Goal: Book appointment/travel/reservation

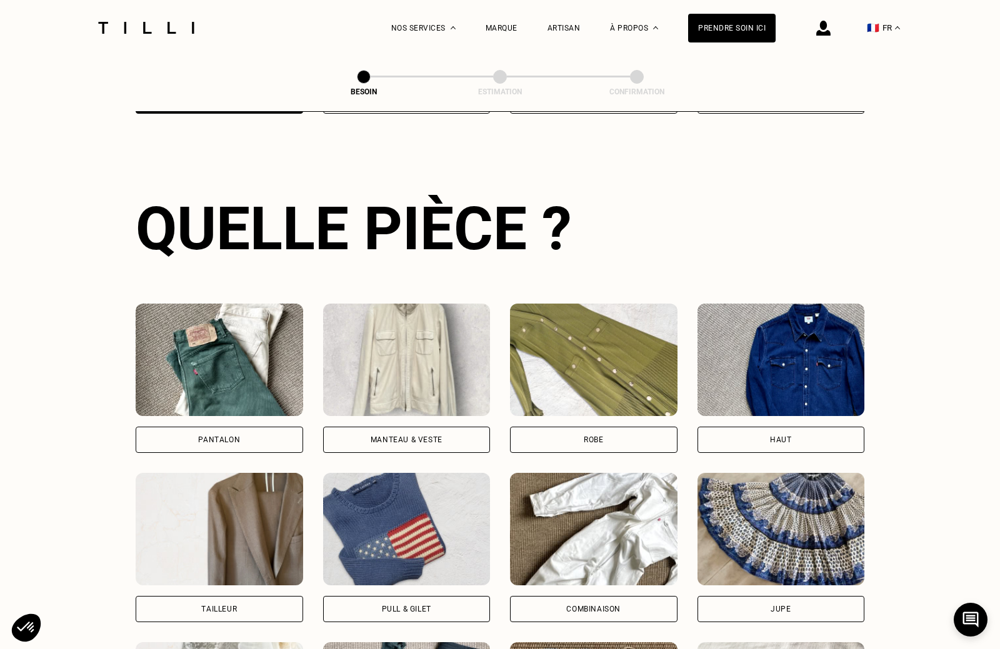
click at [390, 344] on img at bounding box center [406, 360] width 167 height 112
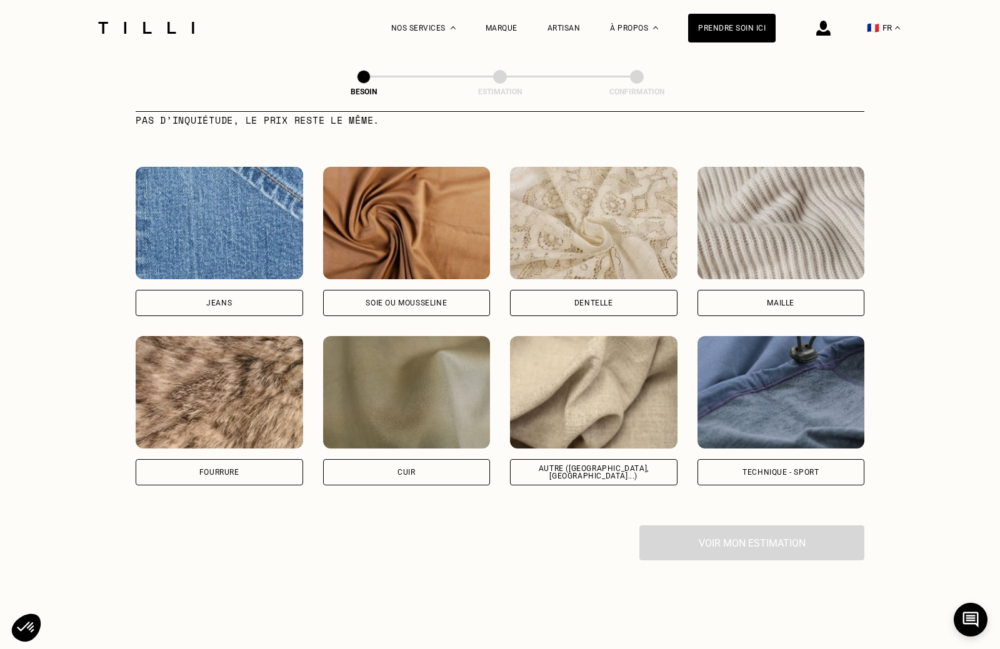
scroll to position [1303, 0]
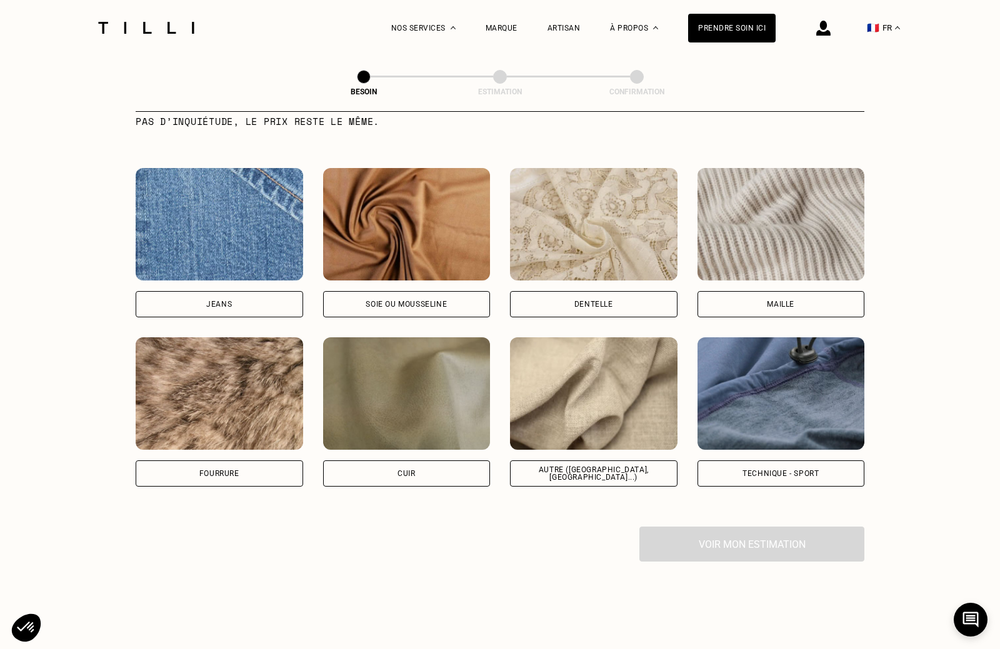
click at [572, 383] on img at bounding box center [593, 393] width 167 height 112
select select "FR"
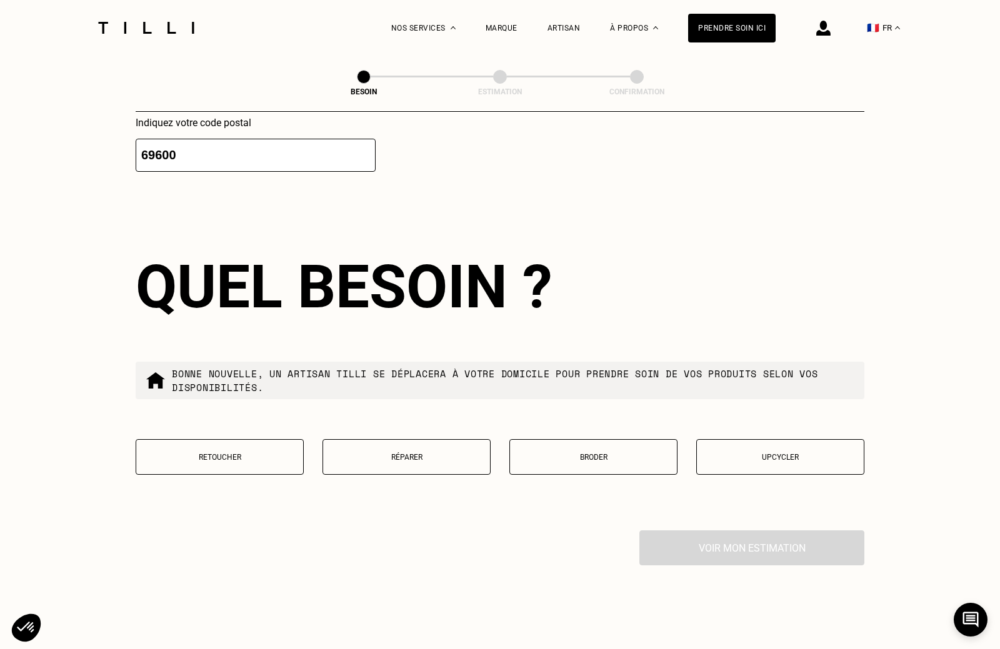
scroll to position [1927, 0]
click at [368, 460] on p "Réparer" at bounding box center [406, 456] width 154 height 9
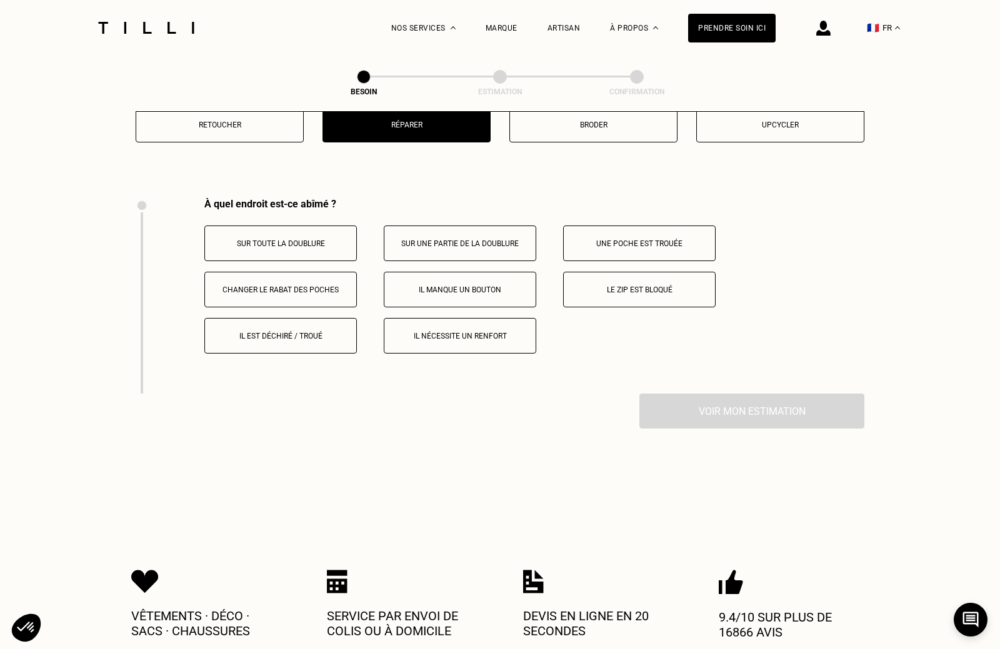
scroll to position [2317, 0]
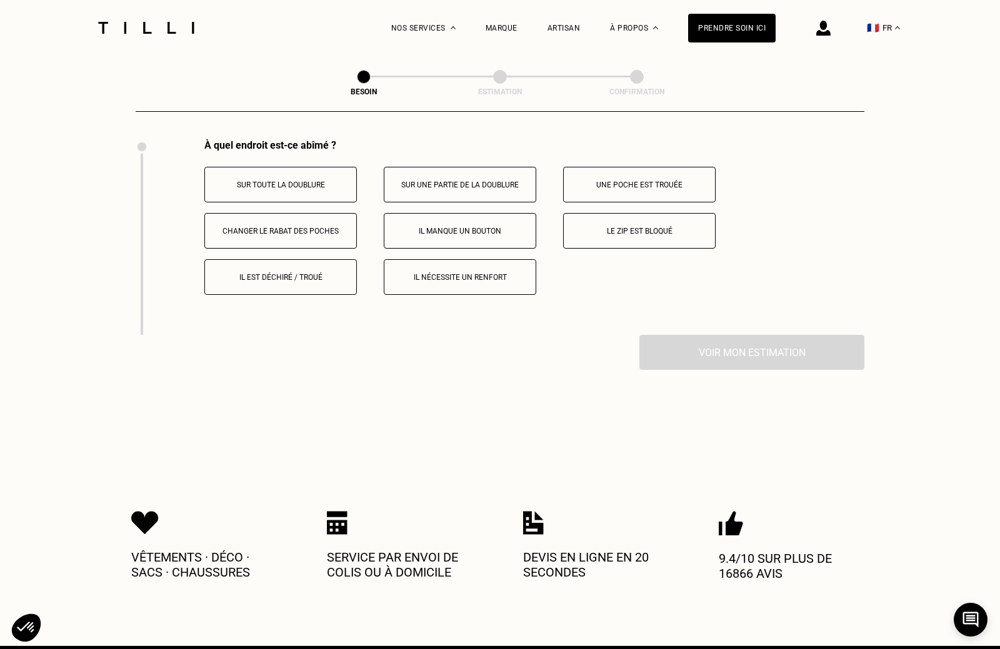
click at [244, 271] on button "Il est déchiré / troué" at bounding box center [280, 277] width 152 height 36
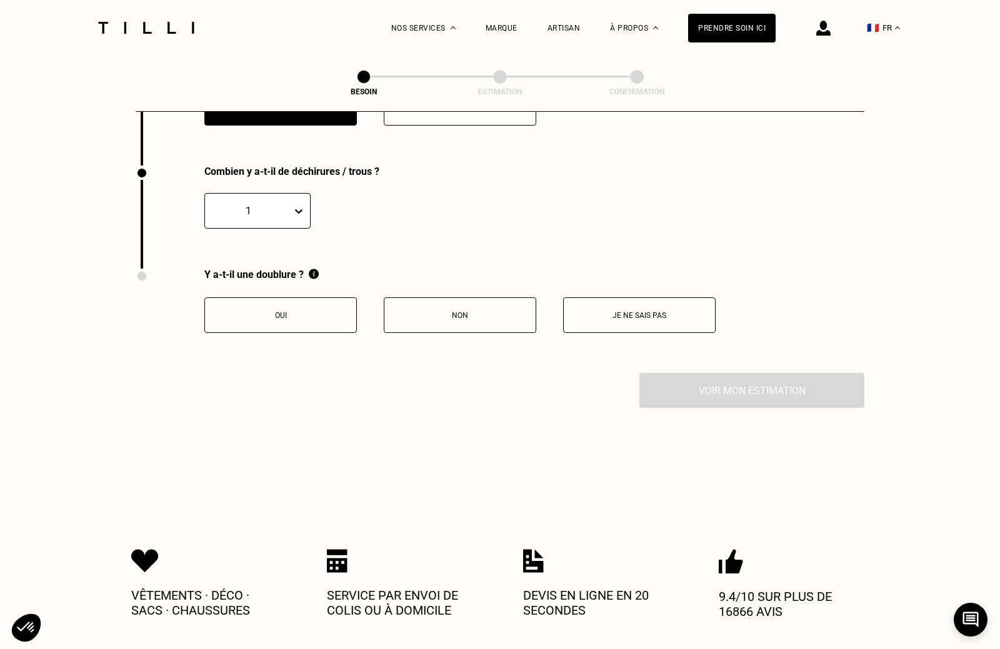
scroll to position [2513, 0]
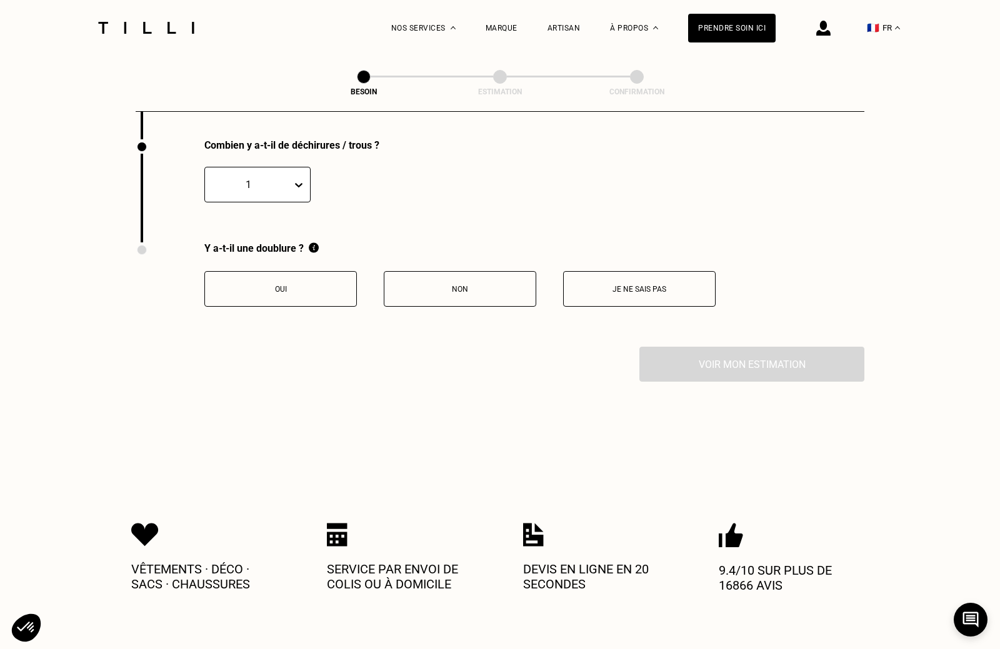
click at [455, 304] on button "Non" at bounding box center [460, 289] width 152 height 36
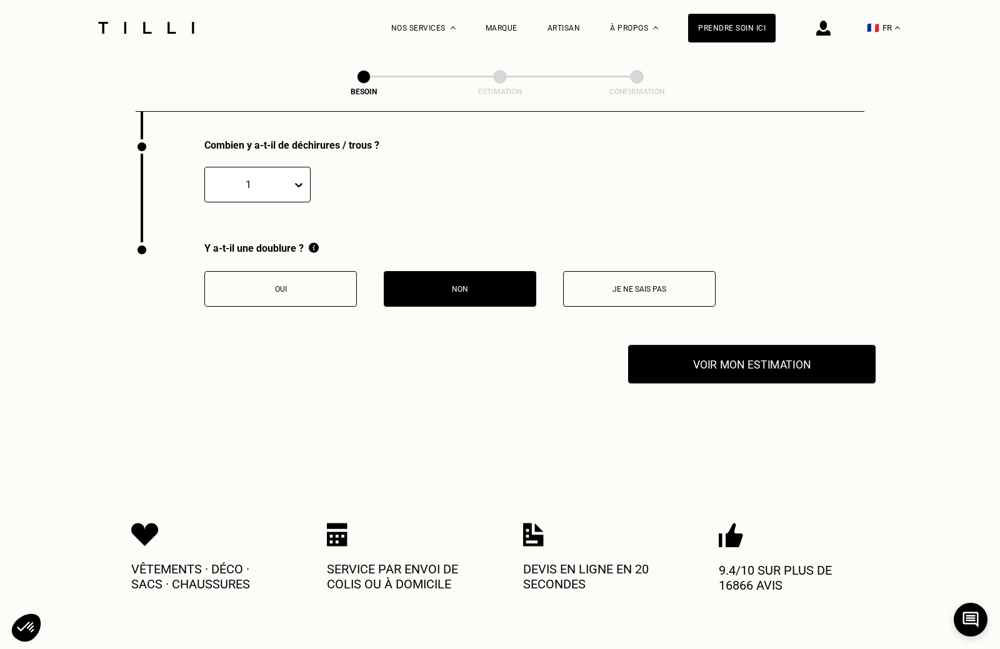
click at [735, 372] on button "Voir mon estimation" at bounding box center [751, 364] width 247 height 39
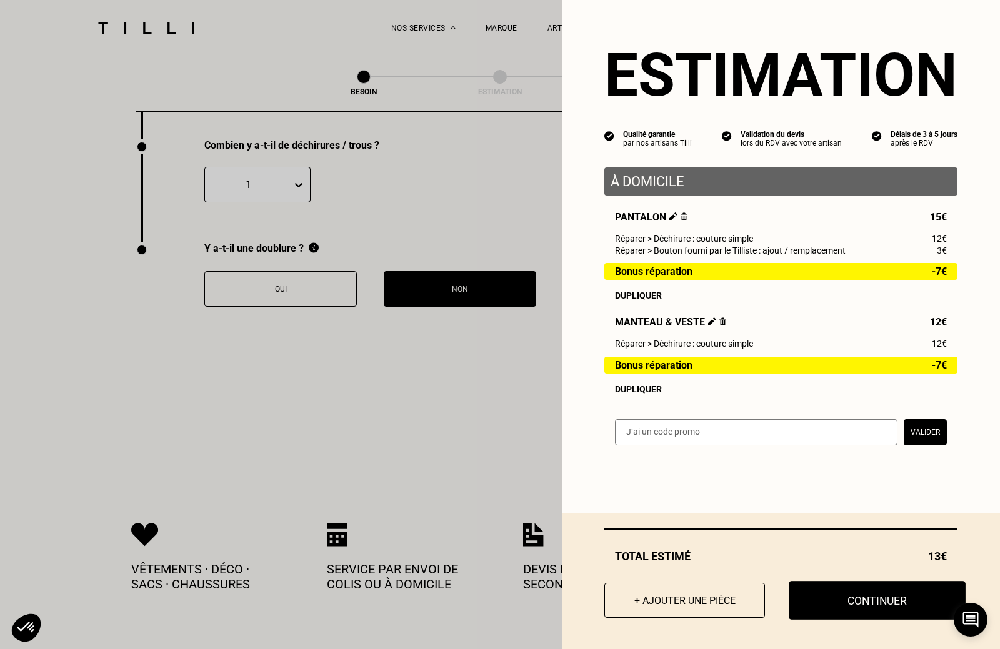
click at [835, 620] on button "Continuer" at bounding box center [877, 600] width 177 height 39
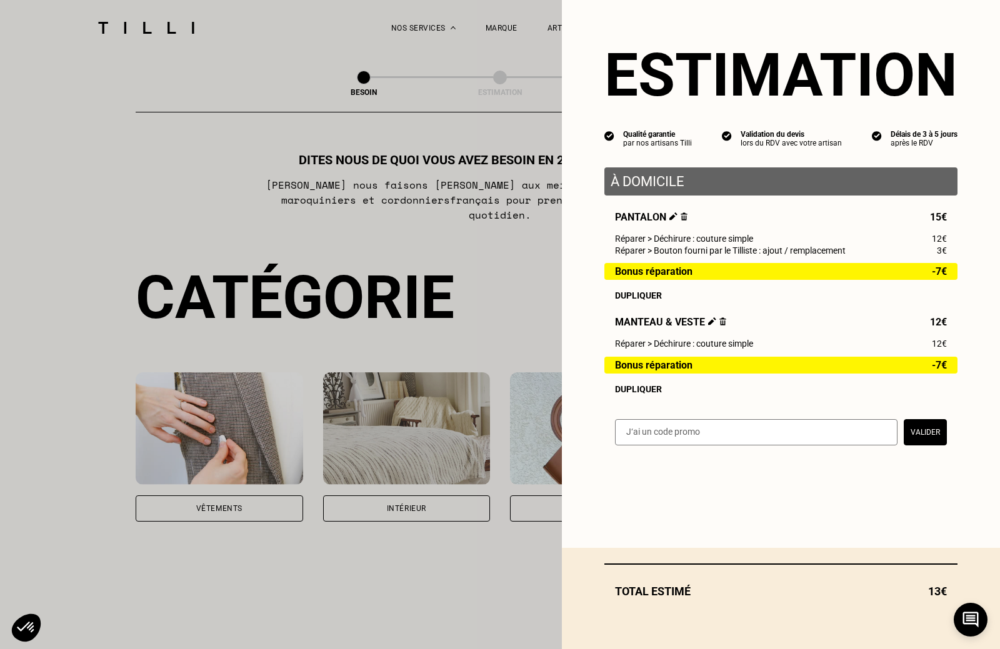
select select "FR"
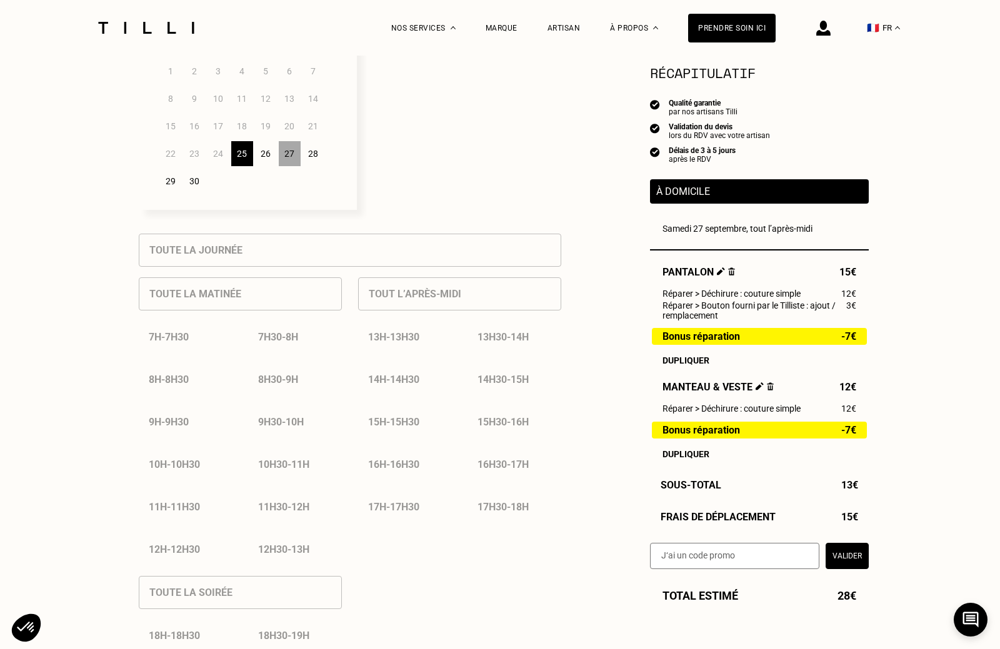
scroll to position [417, 0]
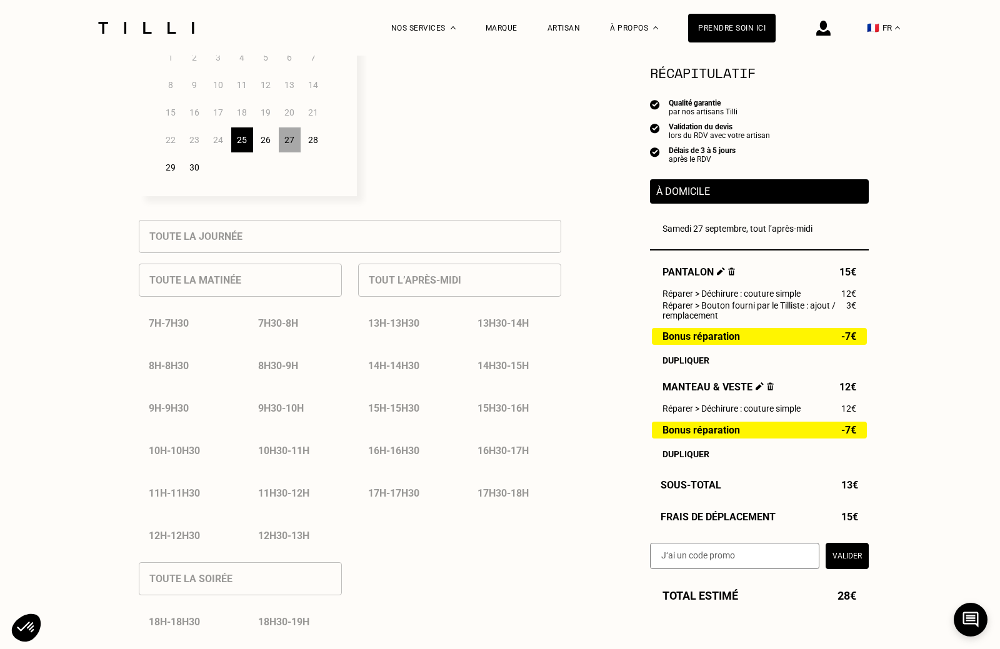
click at [292, 149] on div "27" at bounding box center [290, 139] width 22 height 25
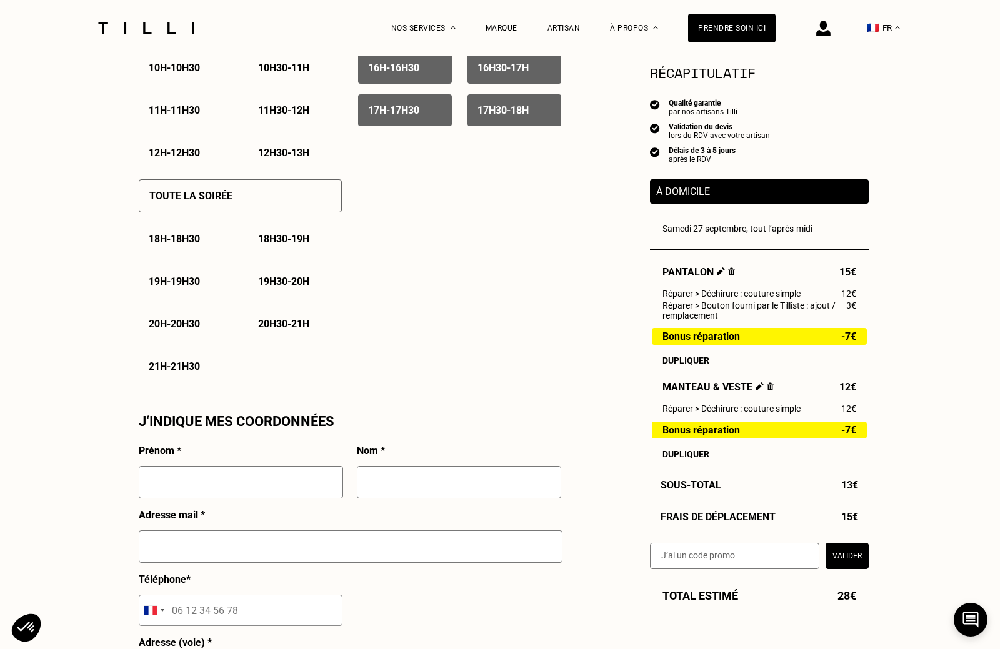
scroll to position [804, 0]
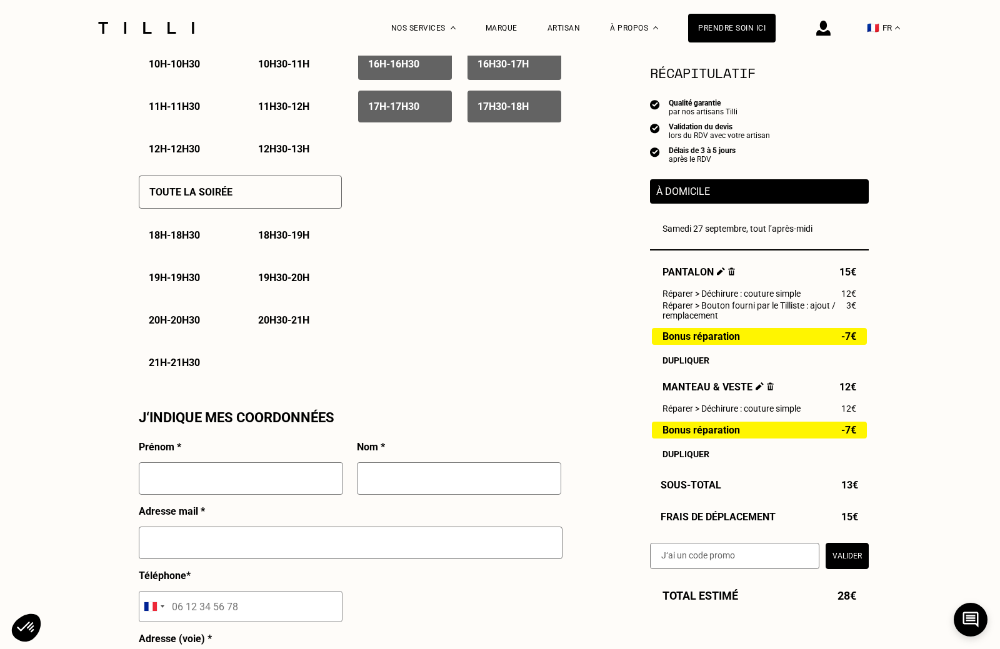
click at [167, 482] on input "text" at bounding box center [241, 478] width 204 height 32
type input "[PERSON_NAME]"
type input "Roseau"
type input "[PERSON_NAME][EMAIL_ADDRESS][DOMAIN_NAME]"
click at [194, 607] on input "tel" at bounding box center [241, 606] width 204 height 31
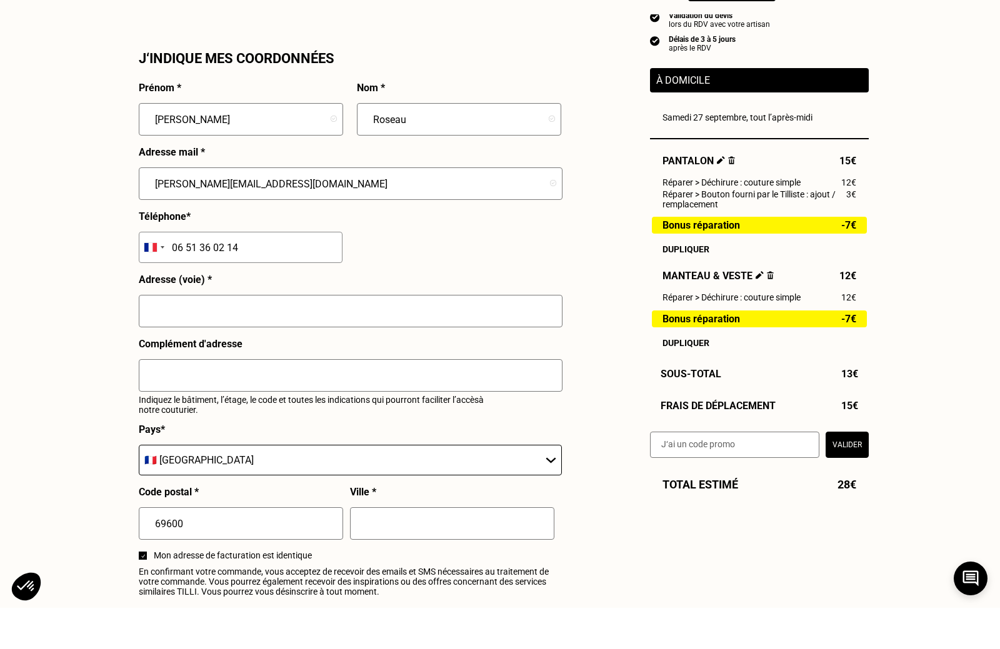
scroll to position [1139, 0]
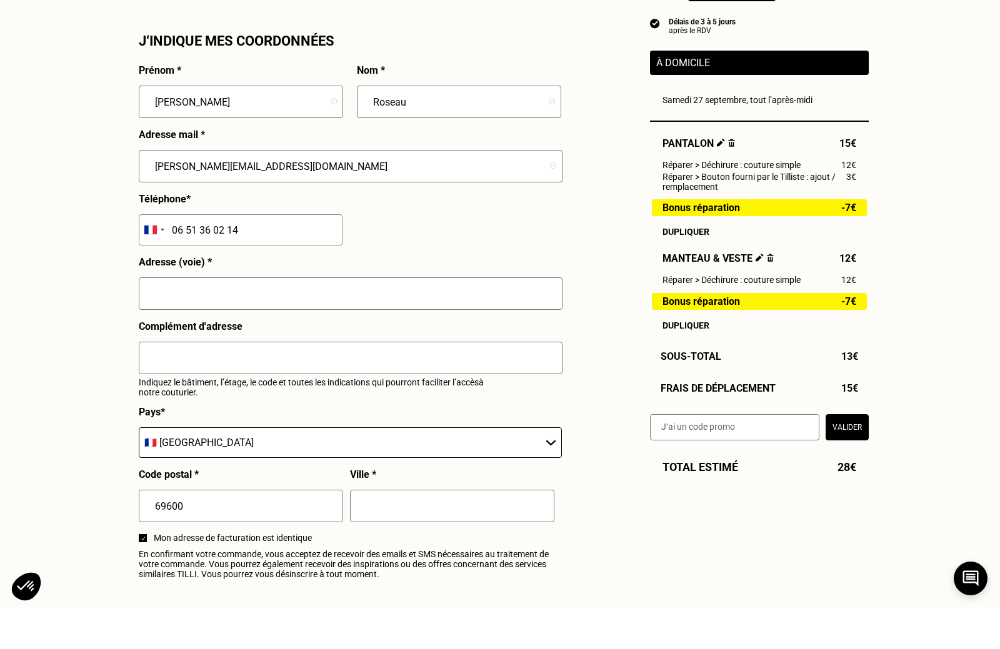
type input "06 51 36 02 14"
click at [169, 319] on input "text" at bounding box center [351, 335] width 424 height 32
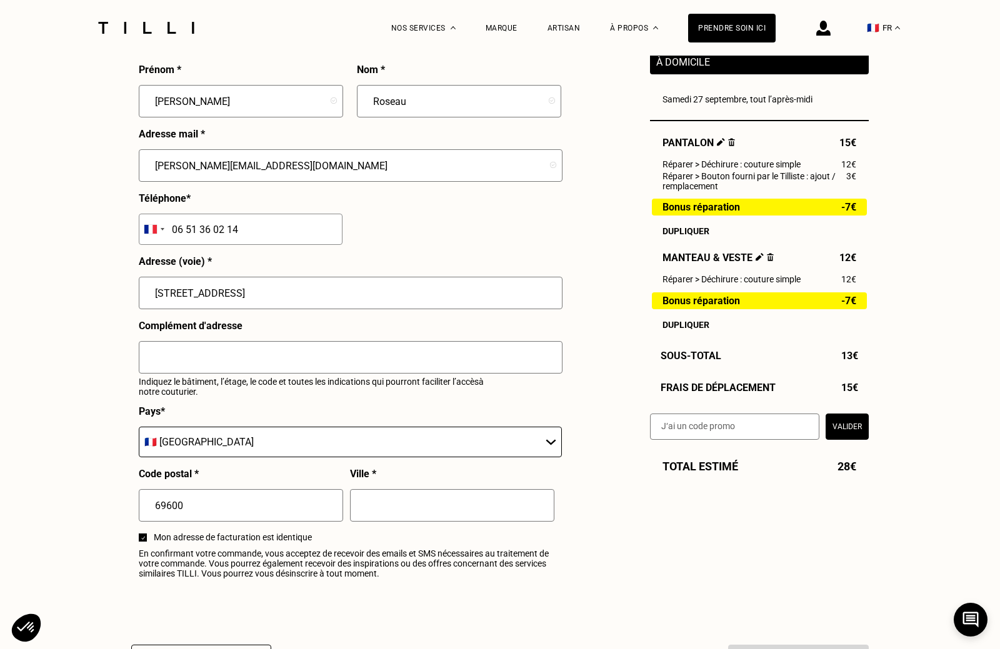
type input "[STREET_ADDRESS]"
type input "Oullins-[PERSON_NAME]"
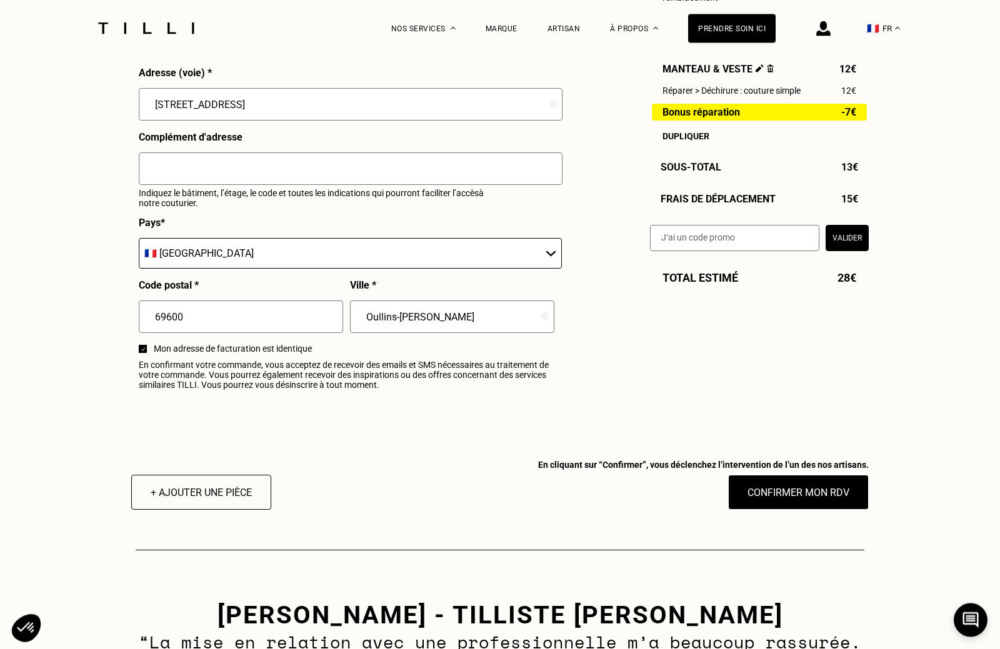
scroll to position [1370, 0]
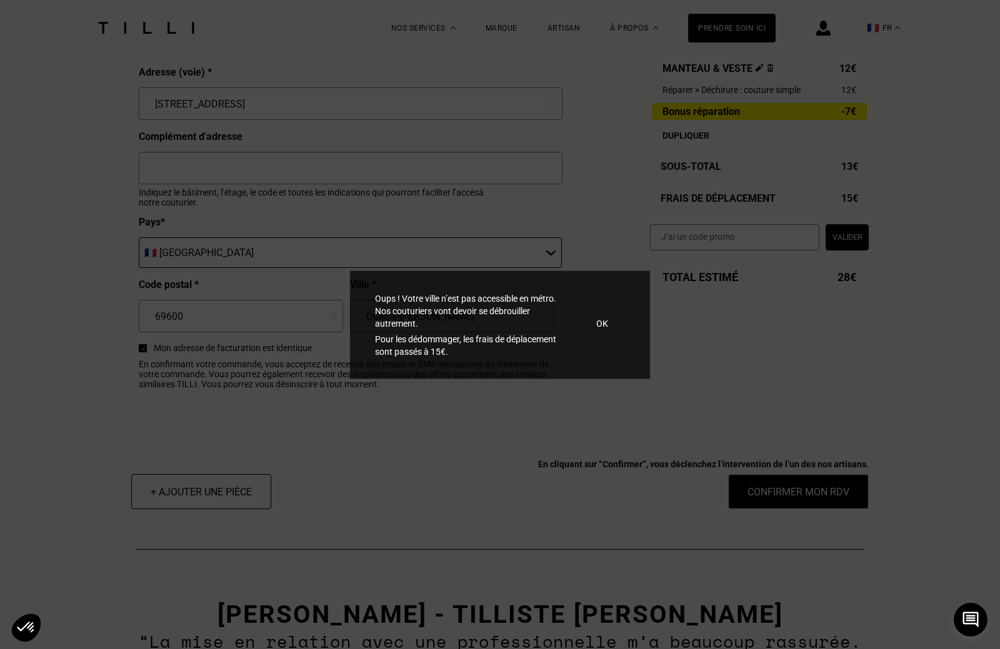
click at [602, 329] on p "OK" at bounding box center [602, 323] width 12 height 12
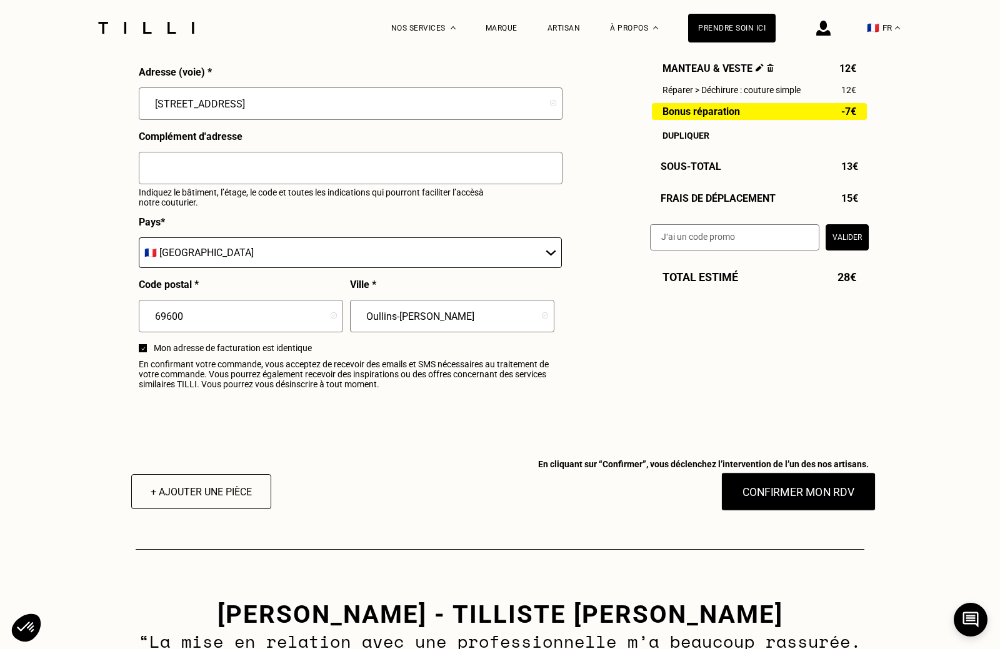
click at [770, 499] on button "Confirmer mon RDV" at bounding box center [798, 491] width 155 height 39
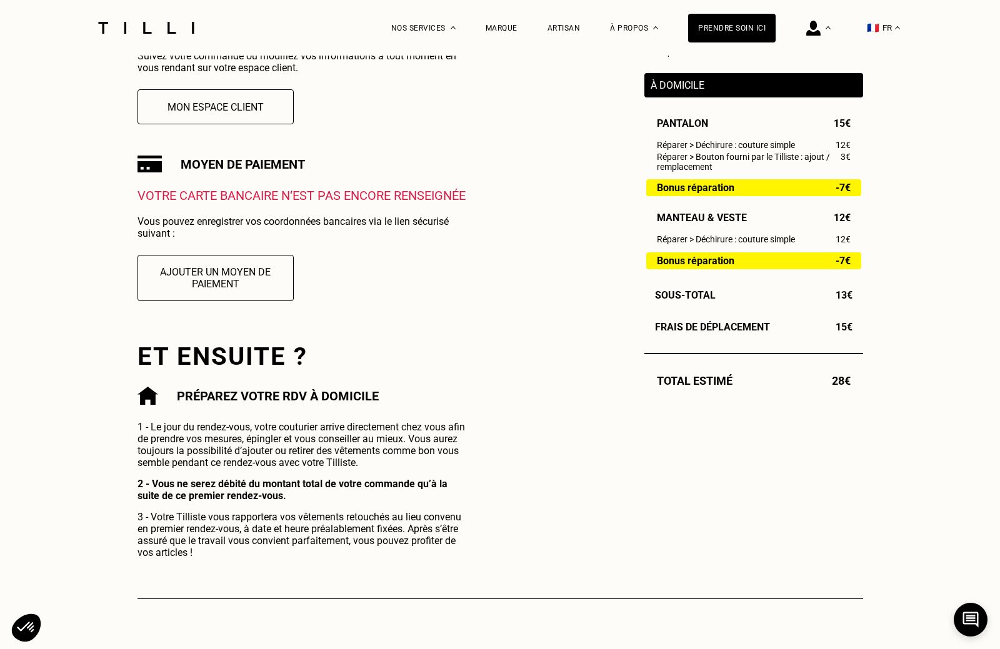
scroll to position [348, 0]
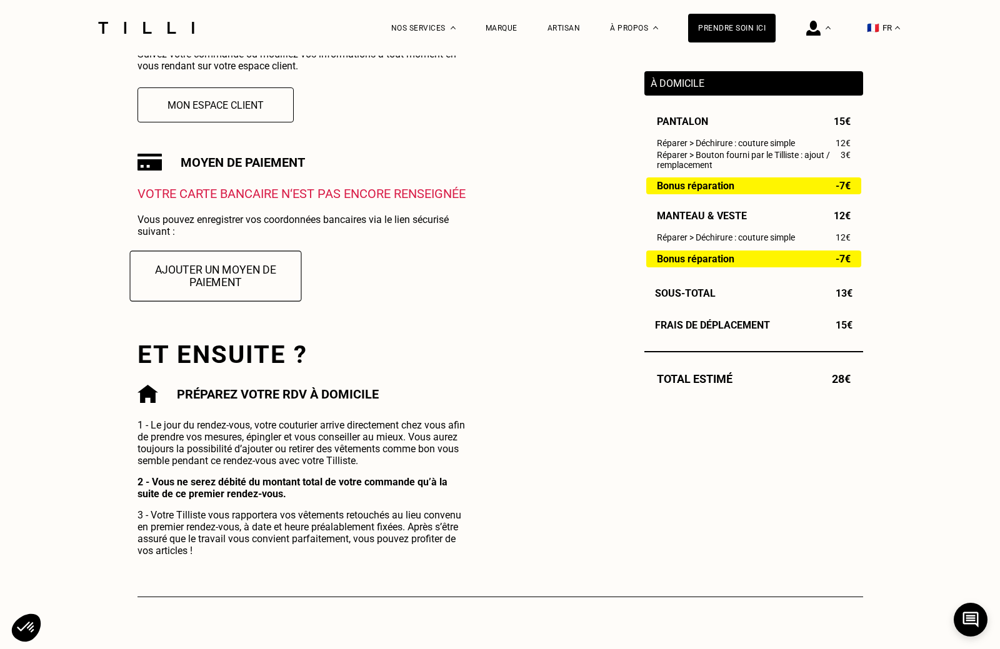
click at [194, 274] on button "Ajouter un moyen de paiement" at bounding box center [215, 276] width 172 height 51
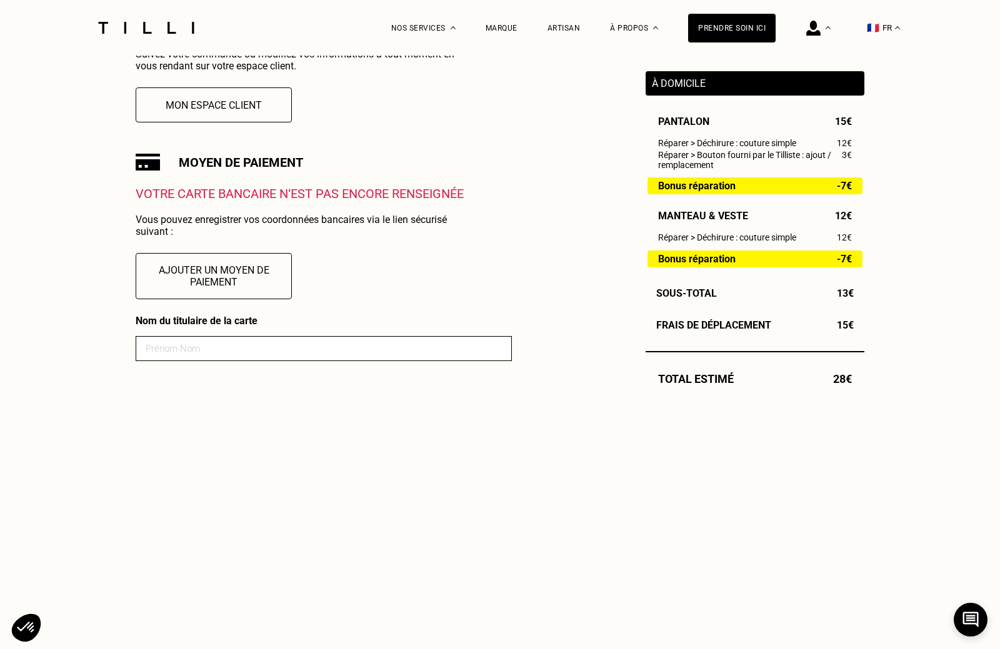
click at [169, 348] on input at bounding box center [324, 348] width 376 height 25
type input "Roseau"
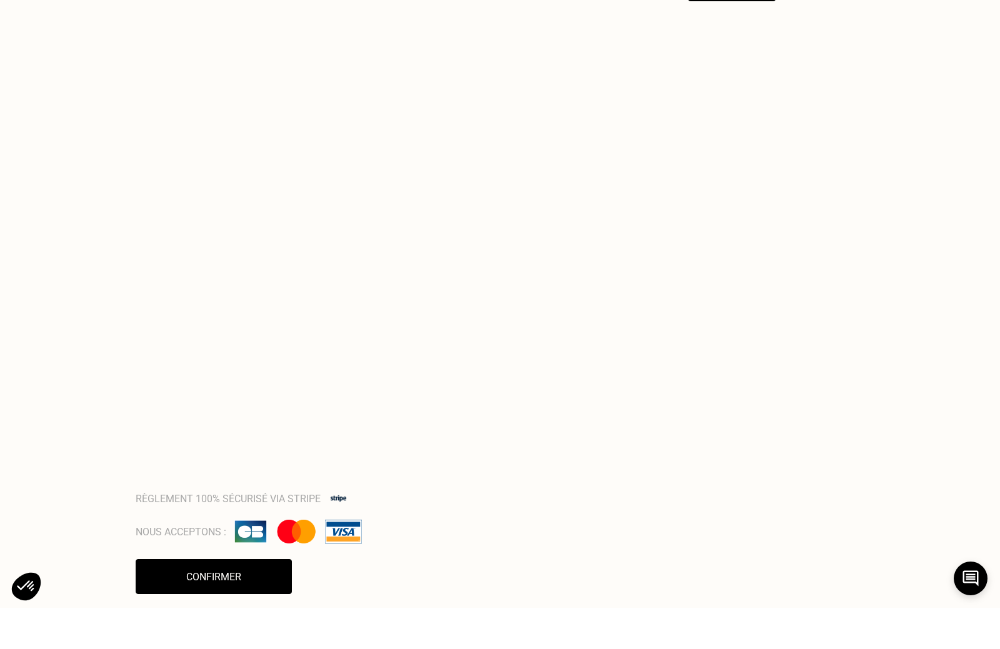
click at [77, 370] on div "La Méthode Retoucherie Maroquinerie Broderie Cordonnerie Nos prix Nos services …" at bounding box center [500, 422] width 1000 height 2194
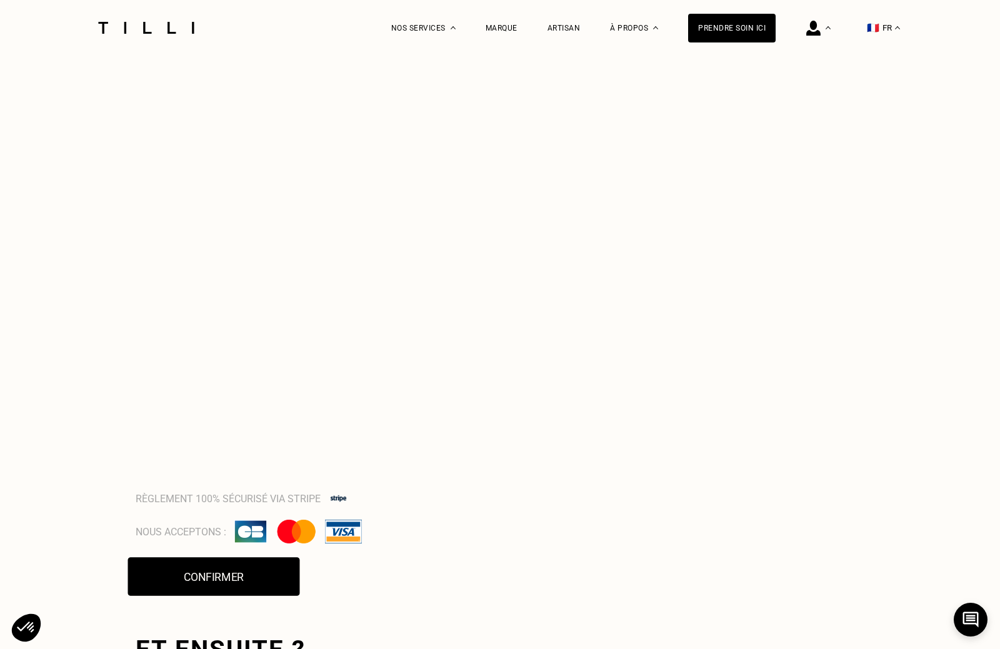
click at [202, 584] on button "Confirmer" at bounding box center [214, 576] width 172 height 39
